Goal: Transaction & Acquisition: Purchase product/service

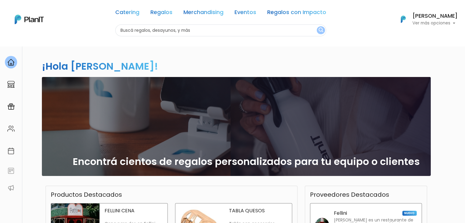
click at [155, 31] on input "text" at bounding box center [220, 30] width 211 height 12
type input "choco"
click at [317, 26] on button "submit" at bounding box center [321, 30] width 8 height 8
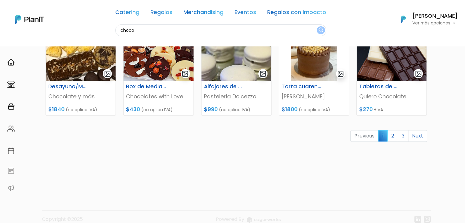
scroll to position [297, 0]
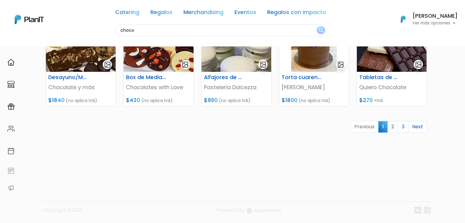
click at [393, 126] on link "2" at bounding box center [392, 127] width 11 height 12
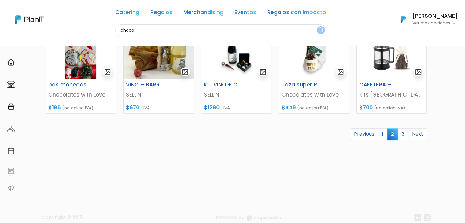
scroll to position [290, 0]
click at [401, 134] on link "3" at bounding box center [403, 134] width 11 height 12
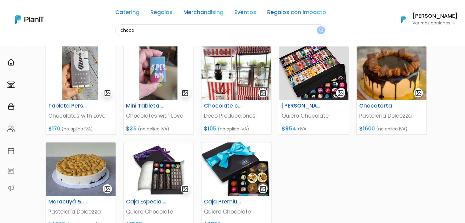
scroll to position [172, 0]
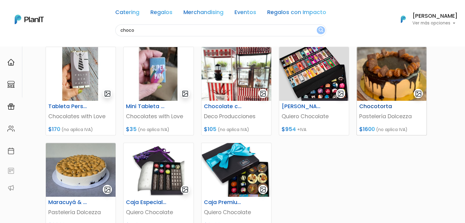
click at [374, 82] on img at bounding box center [392, 74] width 70 height 54
click at [141, 30] on input "choco" at bounding box center [220, 30] width 211 height 12
type input "chocotorta"
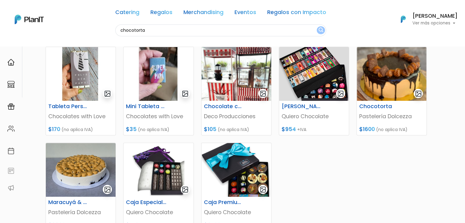
click at [317, 26] on button "submit" at bounding box center [321, 30] width 8 height 8
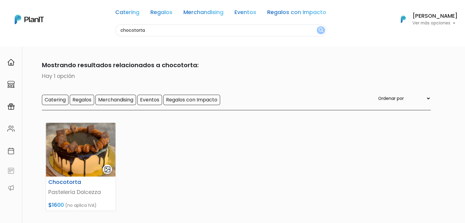
click at [140, 28] on input "chocotorta" at bounding box center [220, 30] width 211 height 12
type input "dulce"
click at [317, 26] on button "submit" at bounding box center [321, 30] width 8 height 8
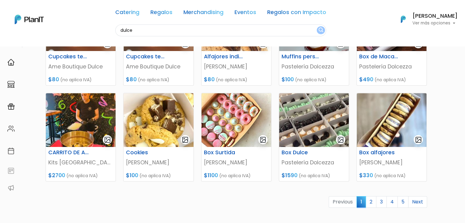
scroll to position [297, 0]
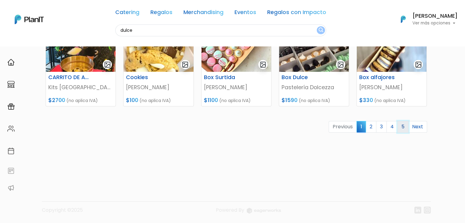
click at [404, 125] on link "5" at bounding box center [402, 127] width 11 height 12
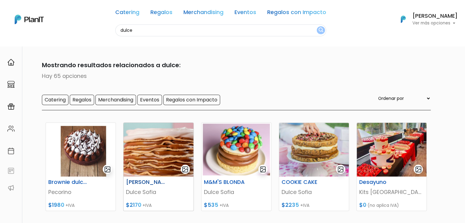
click at [147, 192] on p "Dulce Sofia" at bounding box center [158, 192] width 65 height 8
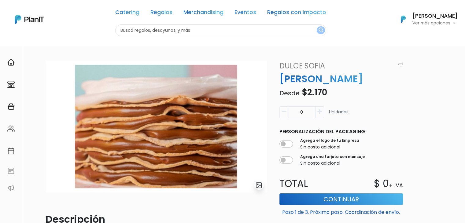
click at [289, 65] on link "Dulce Sofia" at bounding box center [336, 66] width 120 height 11
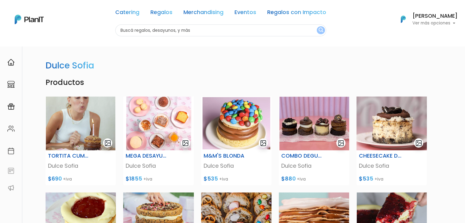
drag, startPoint x: 469, startPoint y: 34, endPoint x: 384, endPoint y: -27, distance: 104.5
click at [384, 0] on html "Catering Regalos Merchandising Eventos Regalos con Impacto Catering Regalos Mer…" at bounding box center [232, 111] width 465 height 223
click at [125, 33] on input "text" at bounding box center [220, 30] width 211 height 12
type input "choco"
click at [317, 26] on button "submit" at bounding box center [321, 30] width 8 height 8
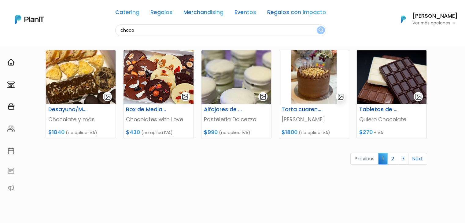
scroll to position [266, 0]
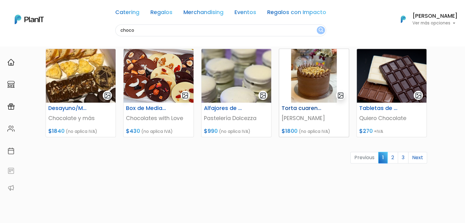
click at [310, 85] on img at bounding box center [314, 76] width 70 height 54
